Goal: Check status

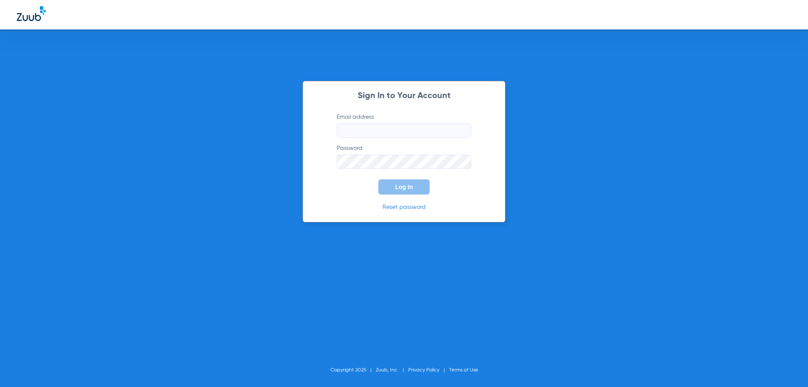
type input "[EMAIL_ADDRESS][DOMAIN_NAME]"
click at [414, 184] on button "Log In" at bounding box center [404, 186] width 51 height 15
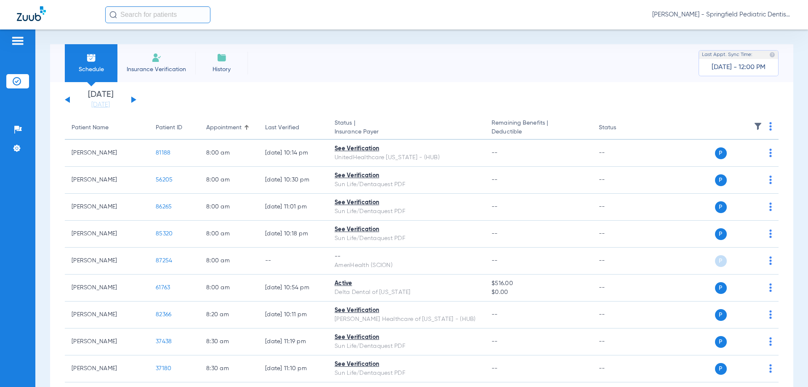
click at [131, 100] on div "[DATE] [DATE] [DATE] [DATE] [DATE] [DATE] [DATE] [DATE] [DATE] [DATE] [DATE] [D…" at bounding box center [101, 100] width 72 height 19
click at [134, 100] on button at bounding box center [133, 99] width 5 height 6
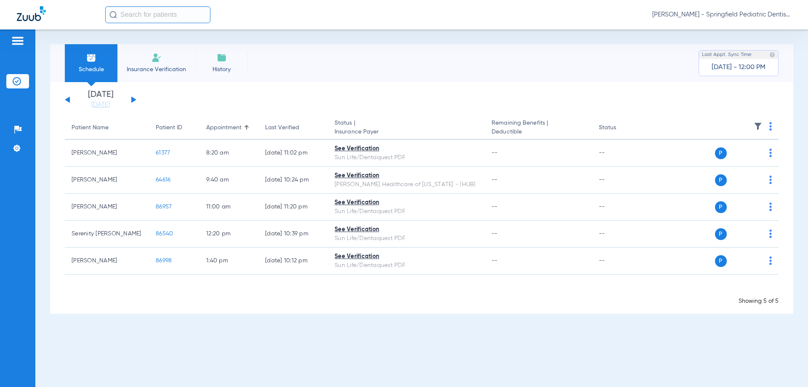
click at [134, 100] on button at bounding box center [133, 99] width 5 height 6
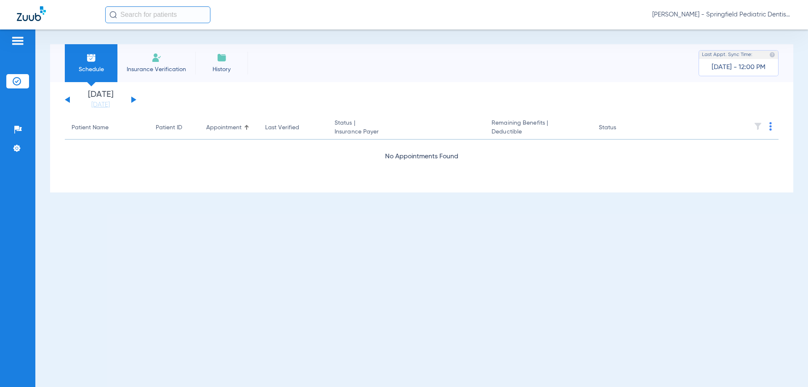
click at [134, 100] on button at bounding box center [133, 99] width 5 height 6
click at [134, 99] on button at bounding box center [133, 99] width 5 height 6
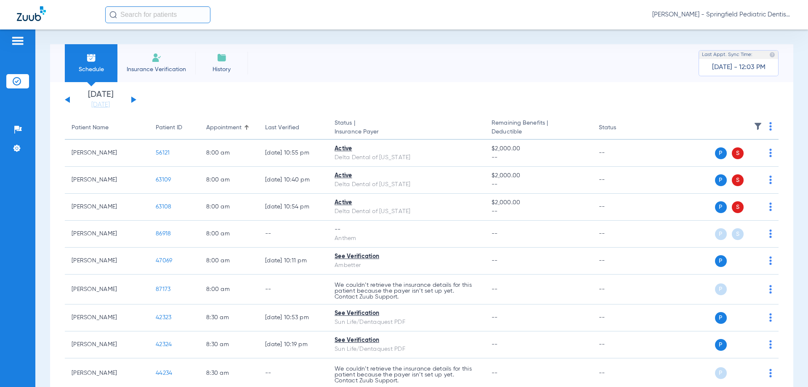
drag, startPoint x: 132, startPoint y: 100, endPoint x: 145, endPoint y: 108, distance: 15.0
click at [132, 100] on button at bounding box center [133, 99] width 5 height 6
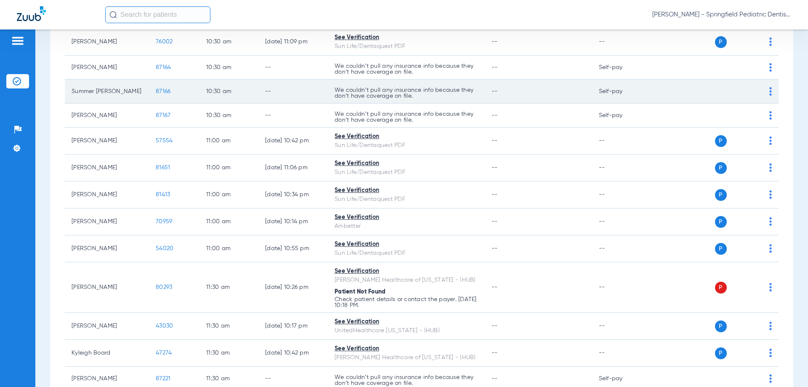
scroll to position [1179, 0]
